Goal: Navigation & Orientation: Find specific page/section

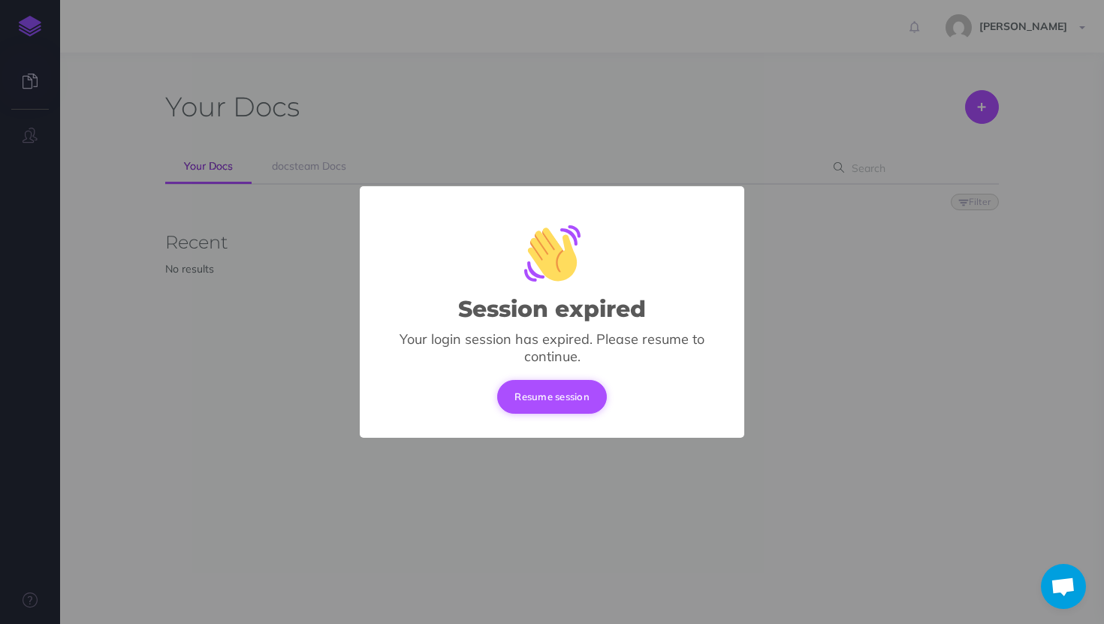
click at [513, 396] on button "Resume session" at bounding box center [552, 396] width 110 height 33
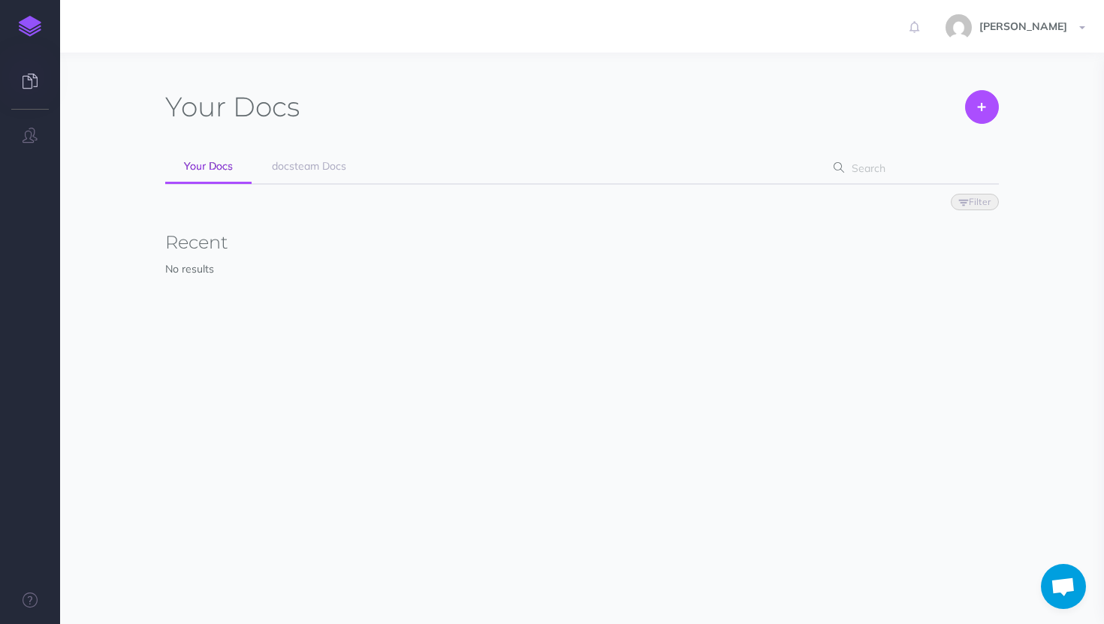
click at [13, 91] on link at bounding box center [30, 82] width 60 height 45
click at [41, 71] on link at bounding box center [30, 82] width 60 height 45
click at [35, 74] on icon at bounding box center [30, 81] width 15 height 15
click at [282, 175] on link "docsteam Docs" at bounding box center [309, 167] width 112 height 34
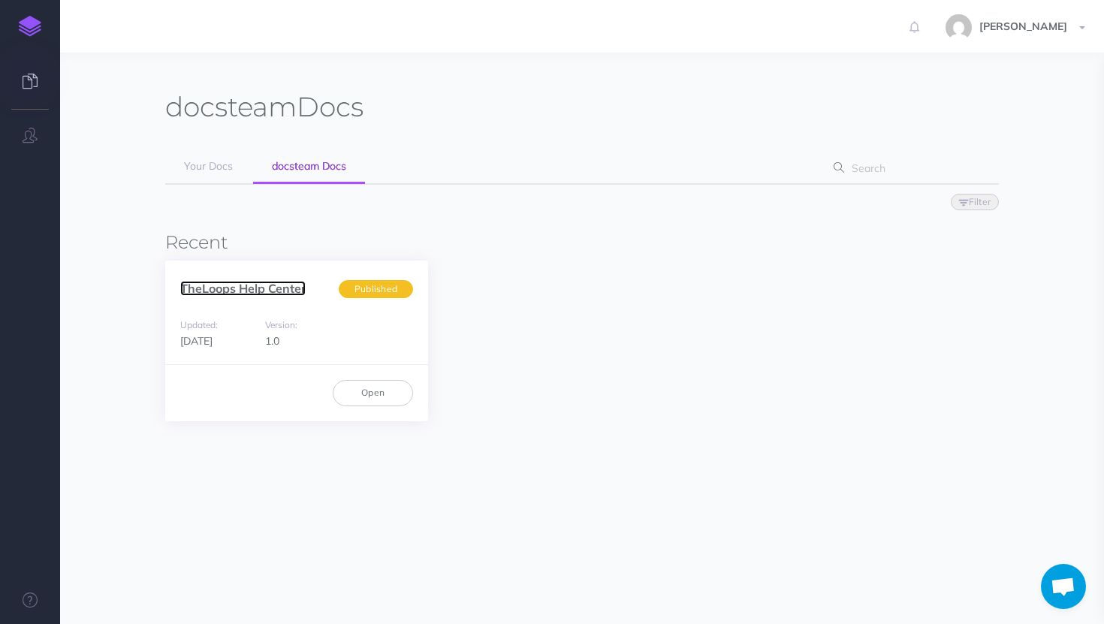
click at [255, 282] on link "TheLoops Help Center" at bounding box center [242, 288] width 125 height 15
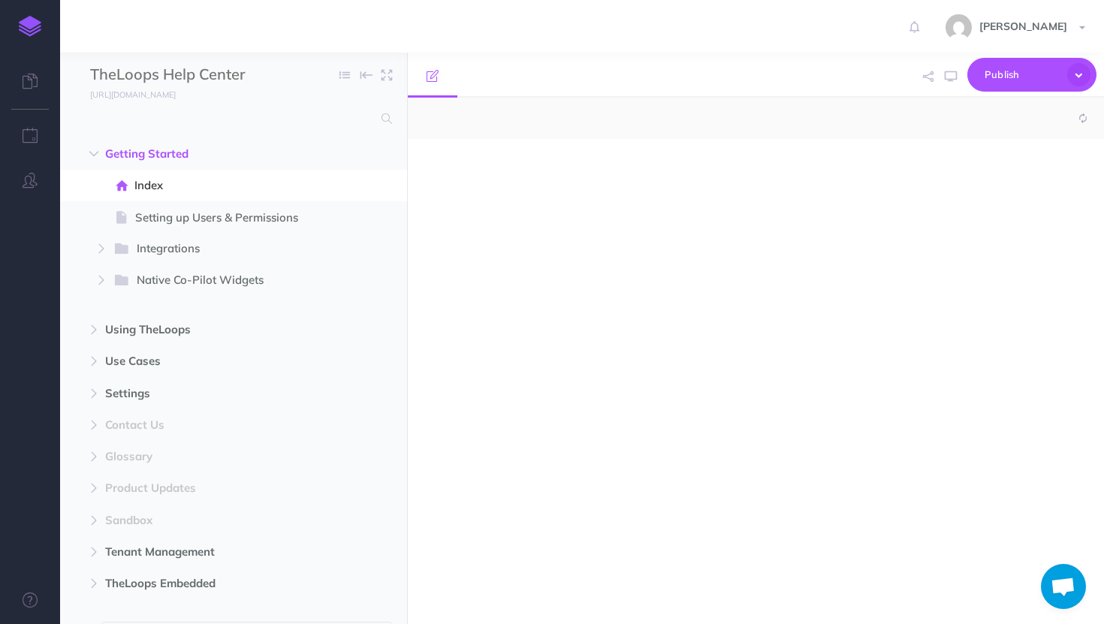
select select "null"
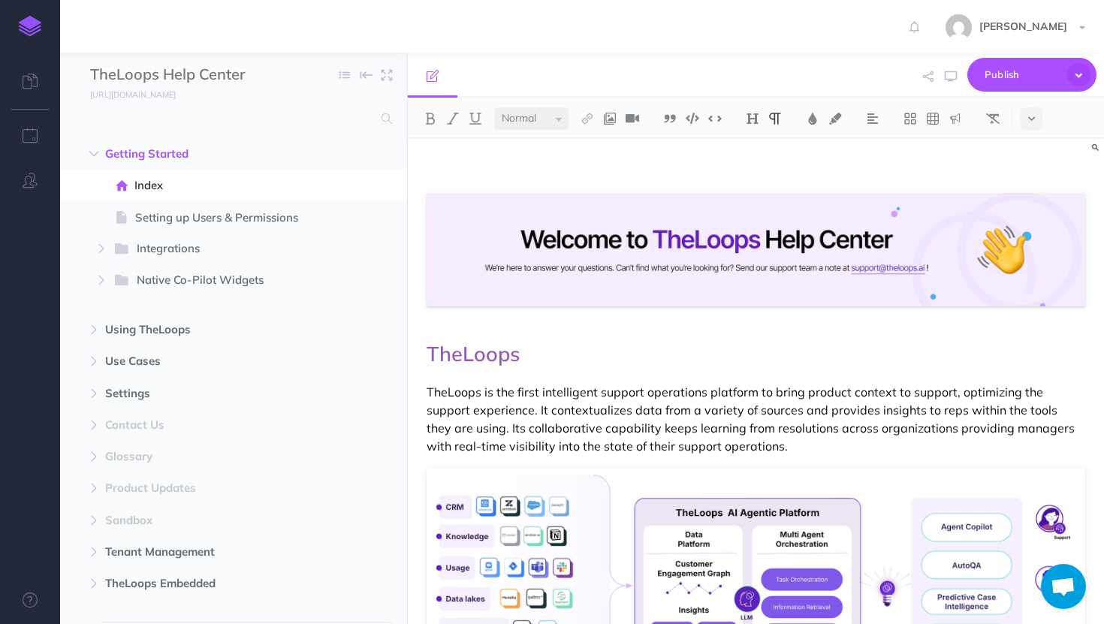
click at [44, 29] on link at bounding box center [30, 26] width 60 height 53
